Goal: Task Accomplishment & Management: Use online tool/utility

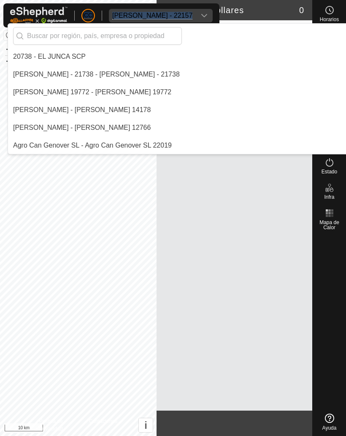
scroll to position [2768, 0]
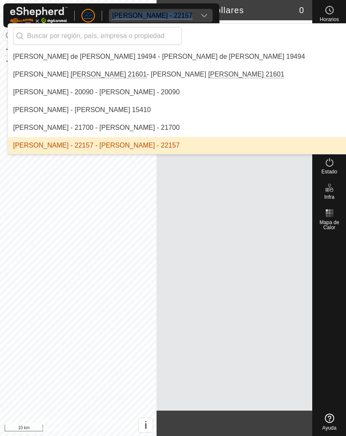
click at [55, 33] on input "text" at bounding box center [97, 36] width 169 height 18
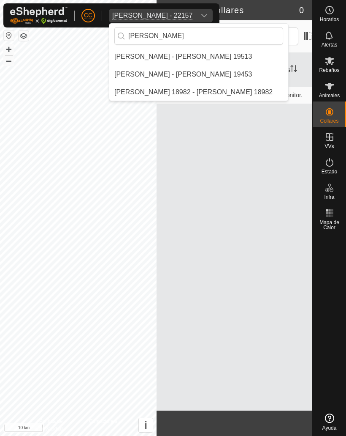
scroll to position [0, 0]
type input "[PERSON_NAME]"
click at [149, 71] on div "[PERSON_NAME] - [PERSON_NAME] 19453" at bounding box center [184, 74] width 140 height 10
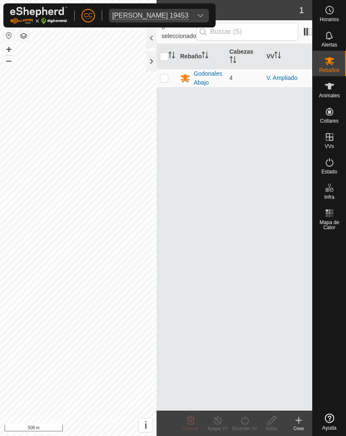
click at [4, 39] on button "button" at bounding box center [9, 35] width 10 height 10
click at [147, 54] on div at bounding box center [152, 61] width 10 height 20
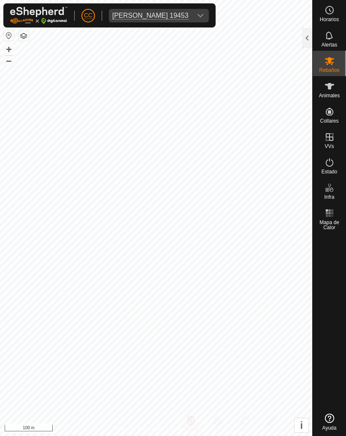
click at [303, 35] on div at bounding box center [307, 38] width 10 height 20
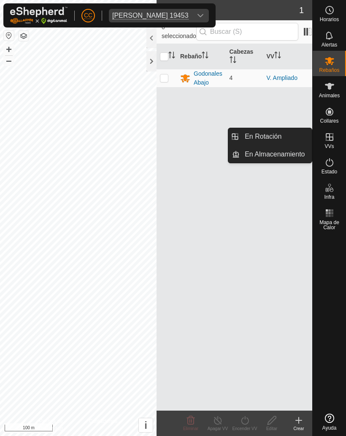
click at [259, 139] on span "En Rotación" at bounding box center [263, 136] width 37 height 10
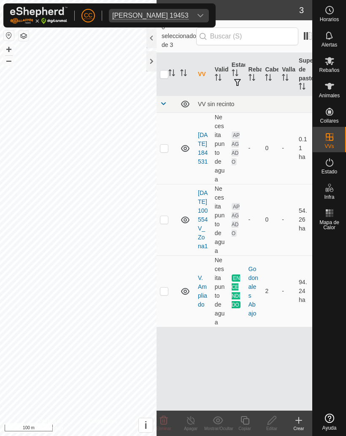
click at [297, 427] on div "Crear" at bounding box center [299, 428] width 27 height 6
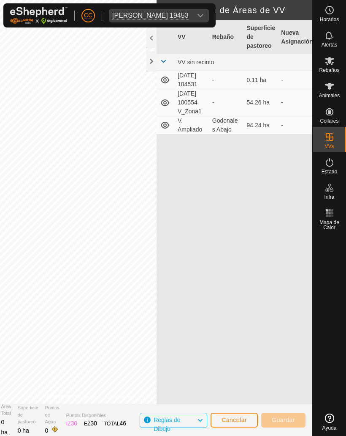
click at [232, 418] on span "Cancelar" at bounding box center [234, 419] width 25 height 7
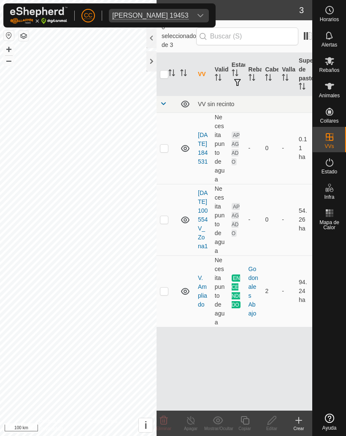
click at [5, 30] on button "button" at bounding box center [9, 35] width 10 height 10
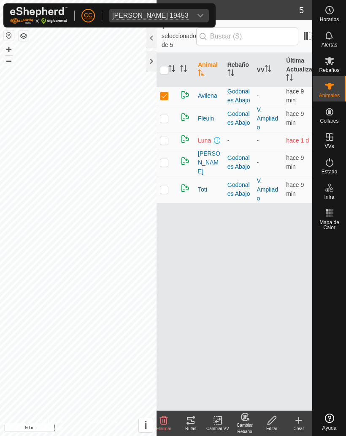
checkbox input "false"
checkbox input "true"
checkbox input "false"
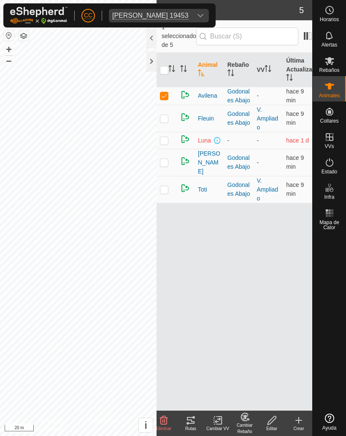
click at [168, 140] on p-checkbox at bounding box center [164, 140] width 8 height 7
checkbox input "true"
click at [166, 161] on p-checkbox at bounding box center [164, 162] width 8 height 7
checkbox input "true"
click at [222, 420] on icon at bounding box center [220, 420] width 4 height 8
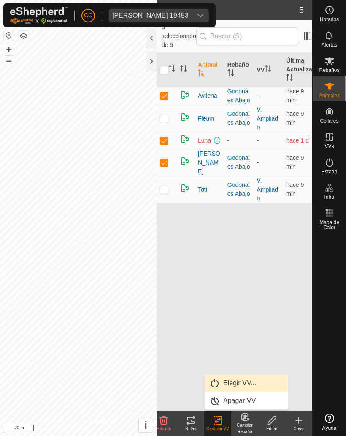
click at [236, 385] on span "Elegir VV..." at bounding box center [239, 383] width 33 height 10
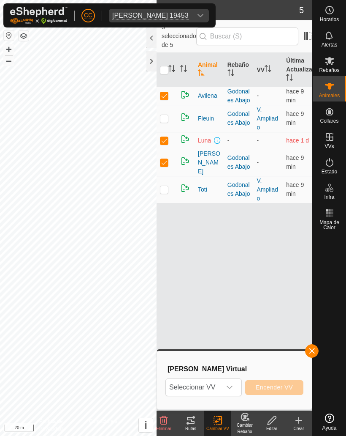
click at [226, 387] on icon "dropdown trigger" at bounding box center [229, 387] width 7 height 7
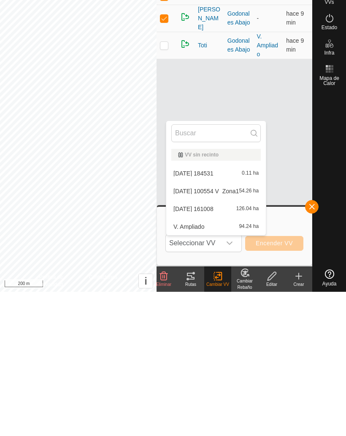
click at [197, 365] on div "V. Ampliado 94.24 ha" at bounding box center [217, 370] width 90 height 10
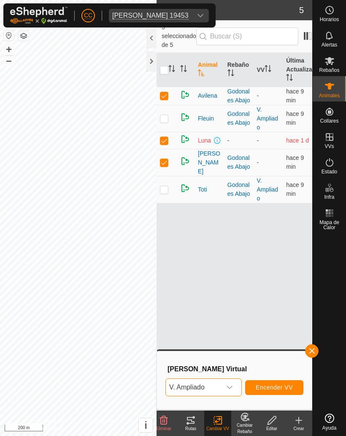
click at [207, 381] on span "V. Ampliado" at bounding box center [193, 386] width 55 height 17
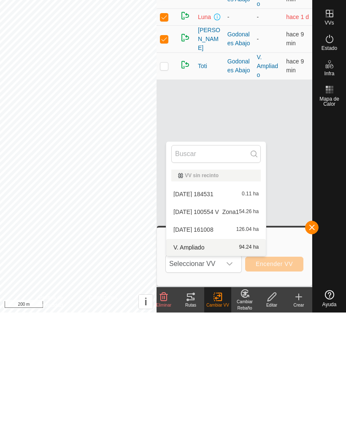
click at [202, 348] on div "[DATE] 161008 126.04 ha" at bounding box center [217, 353] width 90 height 10
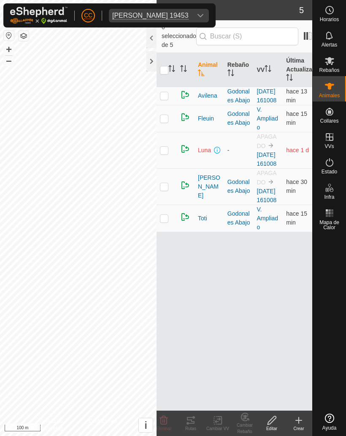
click at [151, 65] on div at bounding box center [152, 61] width 10 height 20
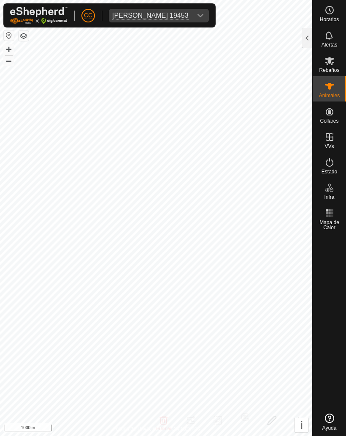
click at [192, 10] on span "[PERSON_NAME] 19453" at bounding box center [150, 16] width 83 height 14
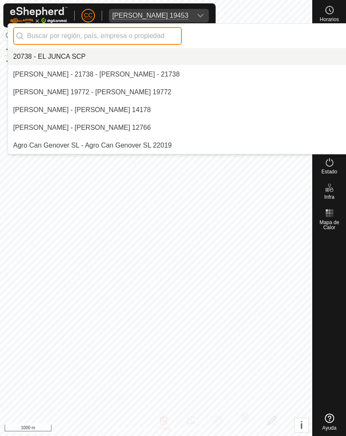
scroll to position [2023, 0]
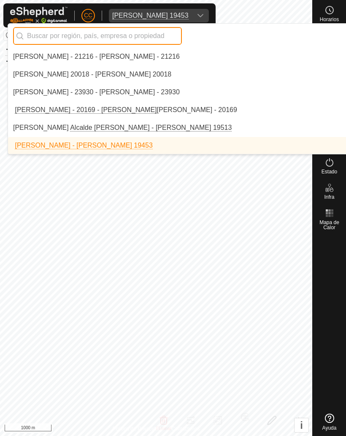
click at [132, 31] on input "text" at bounding box center [97, 36] width 169 height 18
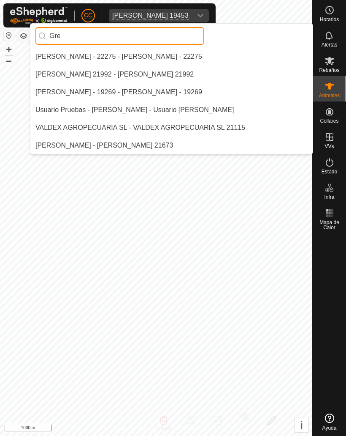
scroll to position [0, 0]
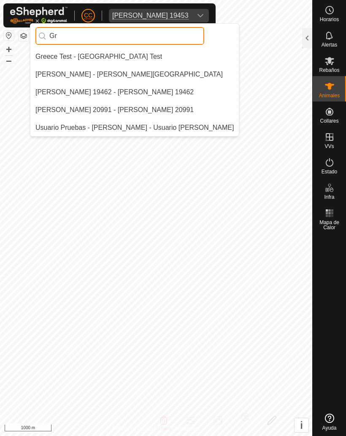
type input "G"
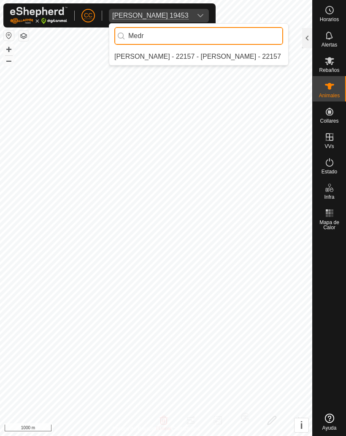
type input "Medr"
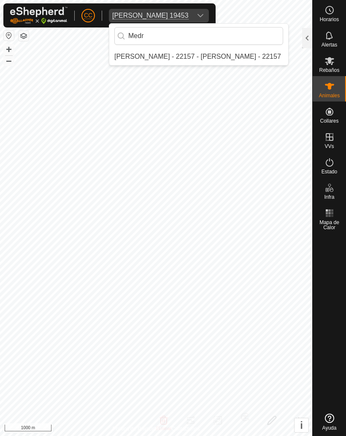
click at [173, 53] on div "[PERSON_NAME] - 22157 - [PERSON_NAME] - 22157" at bounding box center [197, 57] width 167 height 10
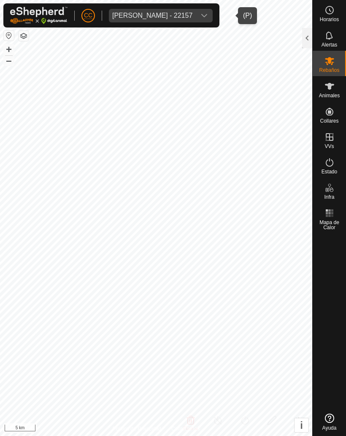
click at [208, 12] on icon "dropdown trigger" at bounding box center [204, 15] width 7 height 7
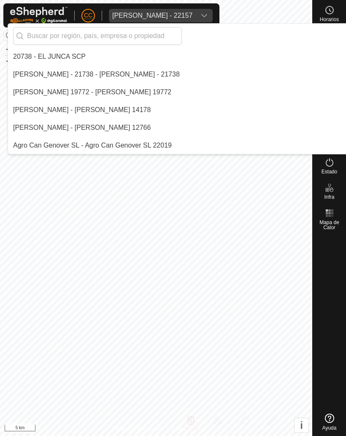
click at [193, 19] on div "[PERSON_NAME] - 22157" at bounding box center [152, 15] width 80 height 7
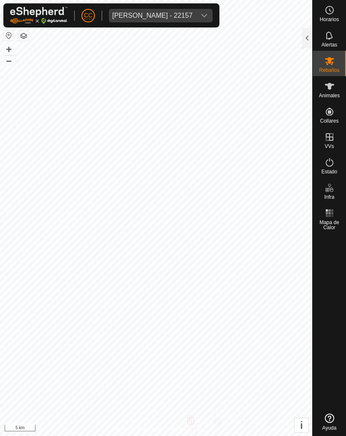
scroll to position [2768, 0]
click at [193, 12] on div "[PERSON_NAME] - 22157" at bounding box center [152, 15] width 80 height 7
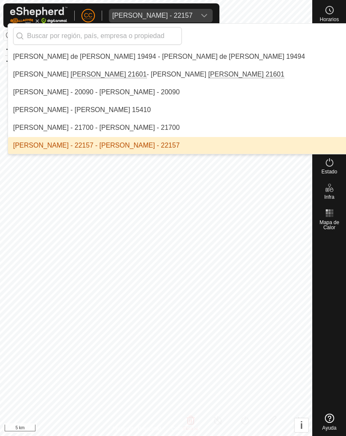
click at [117, 37] on input "text" at bounding box center [97, 36] width 169 height 18
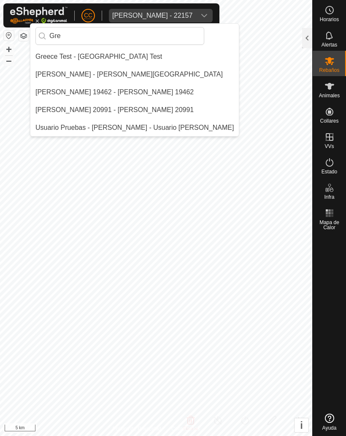
scroll to position [0, 0]
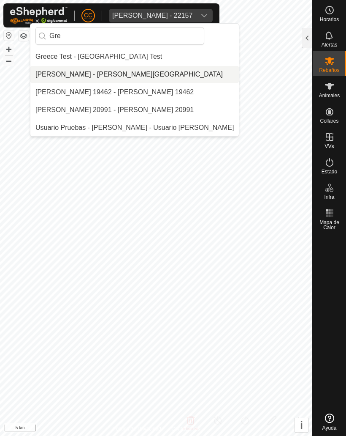
type input "Gre"
click at [142, 79] on div "[PERSON_NAME] - [PERSON_NAME][GEOGRAPHIC_DATA]" at bounding box center [129, 74] width 188 height 10
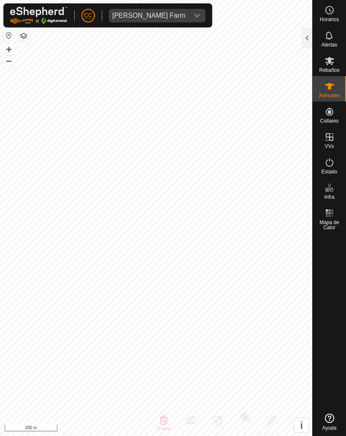
click at [310, 38] on div at bounding box center [307, 38] width 10 height 20
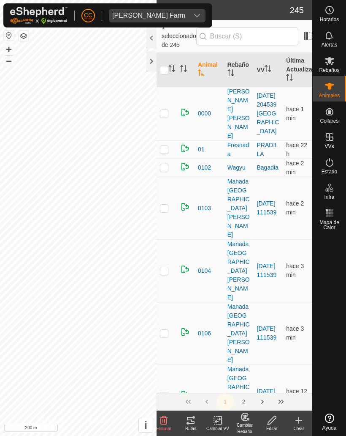
click at [191, 424] on icon at bounding box center [191, 420] width 10 height 10
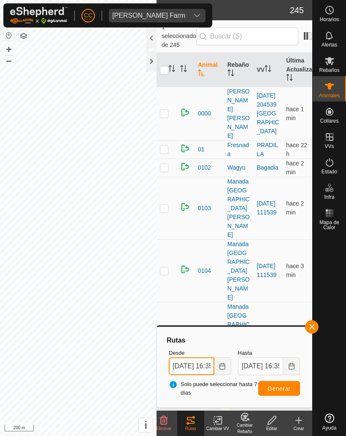
click at [192, 365] on input "07 Sep, 2025 16:35" at bounding box center [192, 366] width 46 height 18
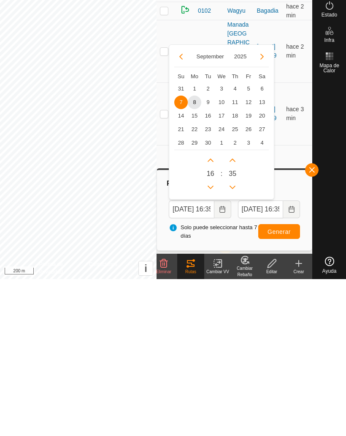
click at [195, 239] on span "1" at bounding box center [195, 246] width 14 height 14
type input "01 Sep, 2025 16:35"
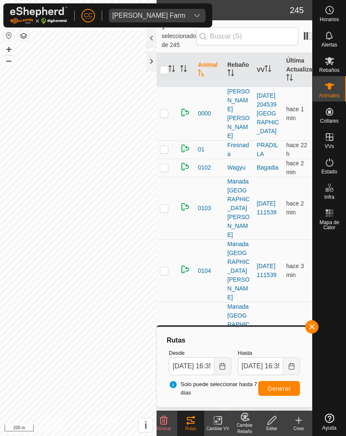
click at [282, 392] on button "Generar" at bounding box center [280, 388] width 42 height 15
click at [148, 65] on div at bounding box center [152, 61] width 10 height 20
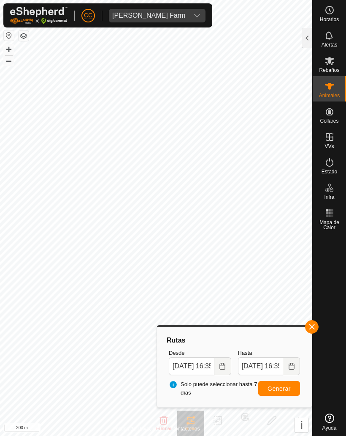
click at [313, 326] on span "button" at bounding box center [312, 326] width 7 height 7
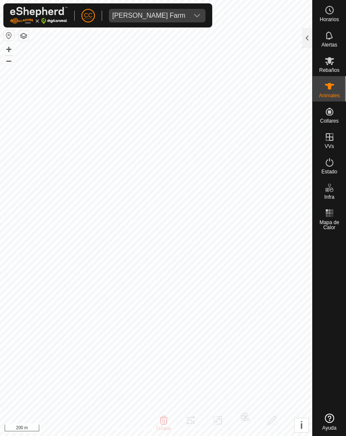
checkbox input "false"
checkbox input "true"
click at [306, 39] on div at bounding box center [307, 38] width 10 height 20
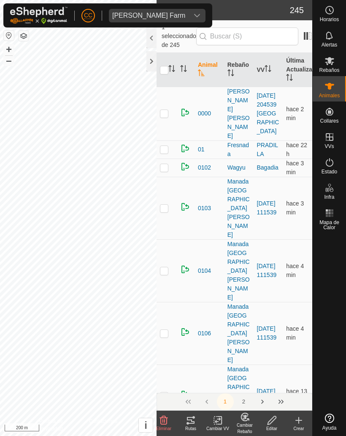
click at [197, 420] on tracks-svg-icon at bounding box center [190, 420] width 27 height 10
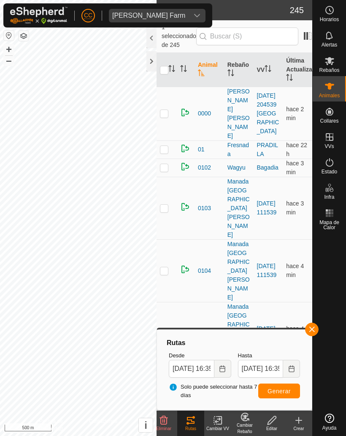
click at [150, 58] on div at bounding box center [152, 61] width 10 height 20
